Goal: Transaction & Acquisition: Subscribe to service/newsletter

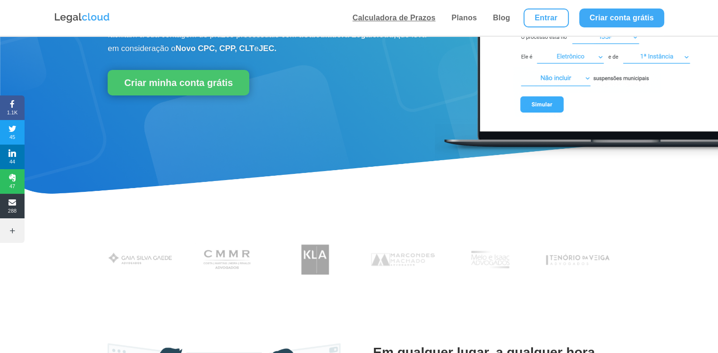
scroll to position [142, 0]
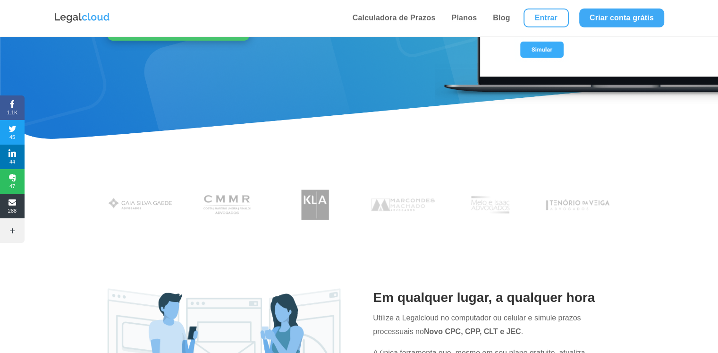
click at [469, 25] on link "Planos" at bounding box center [463, 18] width 31 height 36
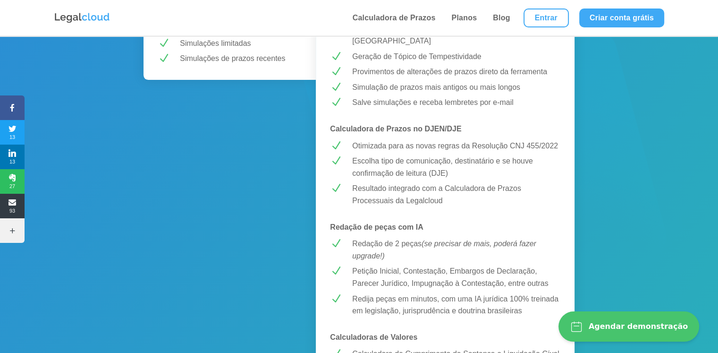
scroll to position [330, 0]
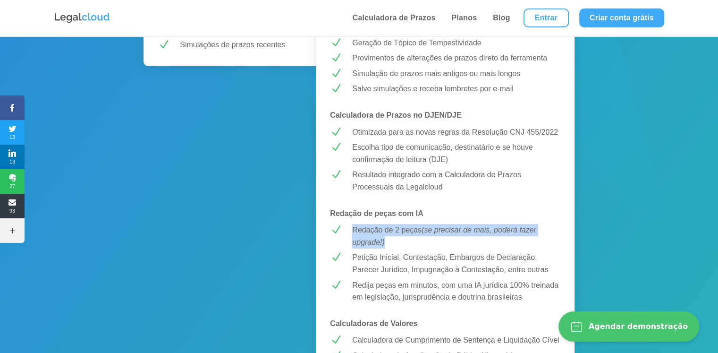
drag, startPoint x: 362, startPoint y: 228, endPoint x: 349, endPoint y: 218, distance: 16.5
click at [349, 224] on div "Redação de 2 peças (se precisar de mais, poderá fazer upgrade!)" at bounding box center [452, 236] width 215 height 24
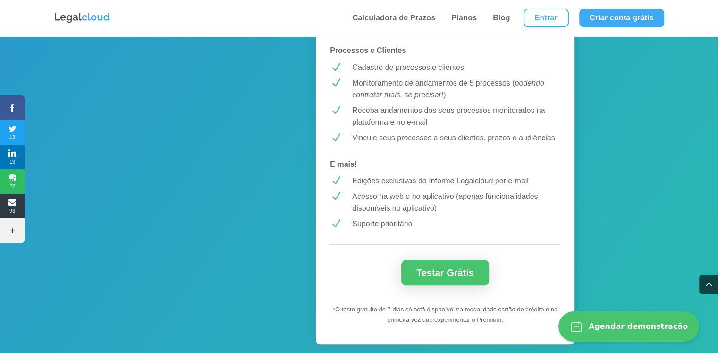
scroll to position [849, 0]
